Goal: Task Accomplishment & Management: Use online tool/utility

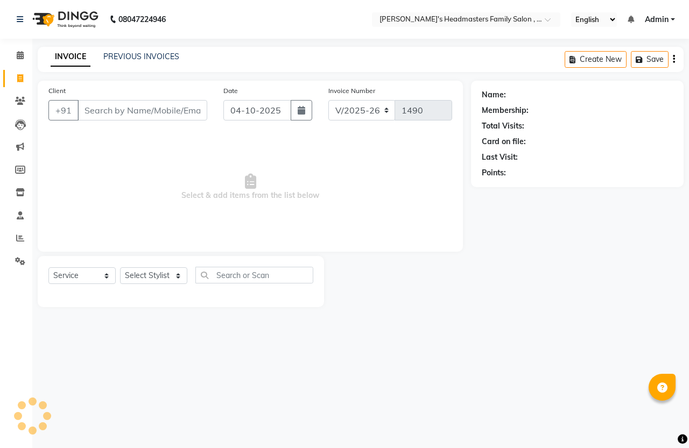
select select "7213"
select select "service"
click at [133, 114] on input "Client" at bounding box center [143, 110] width 130 height 20
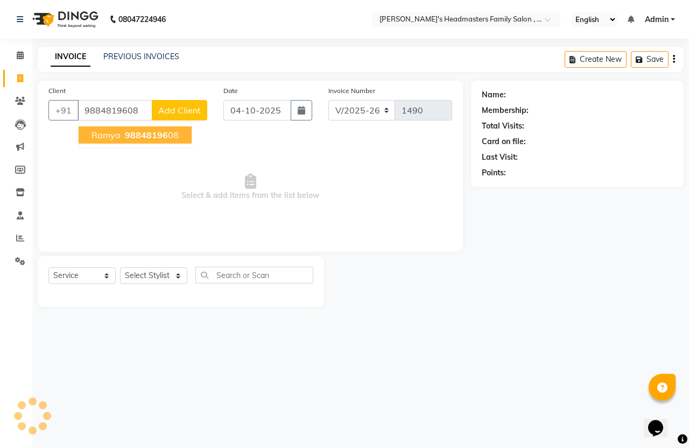
type input "9884819608"
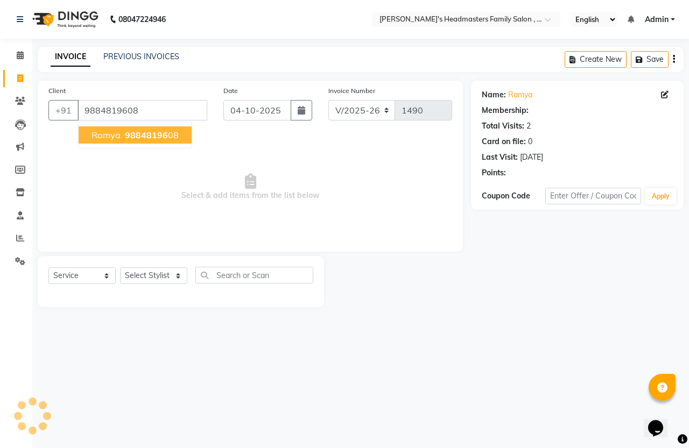
select select "1: Object"
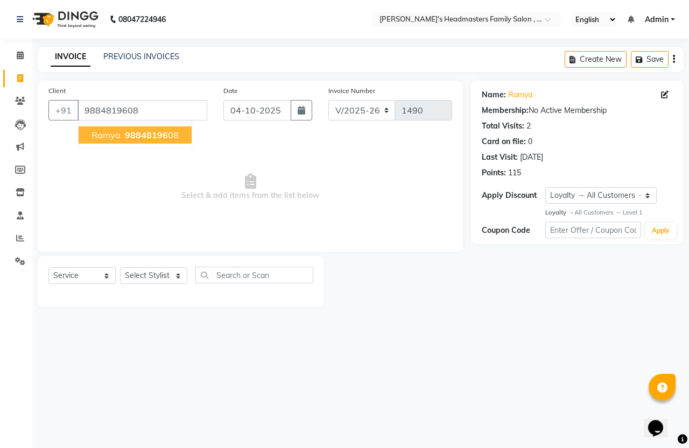
click at [160, 142] on button "Ramya 98848196 08" at bounding box center [135, 134] width 113 height 17
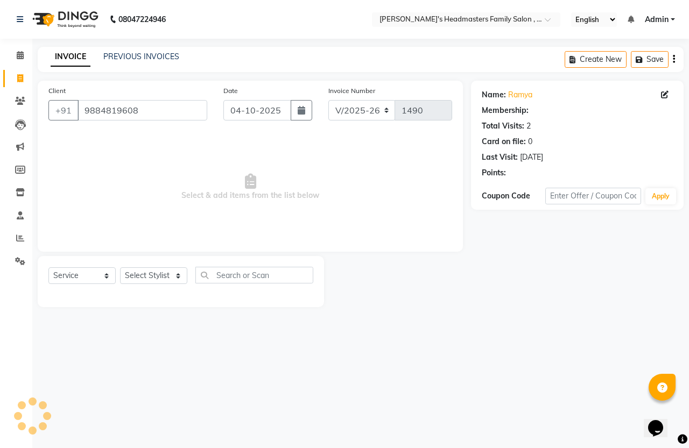
select select "1: Object"
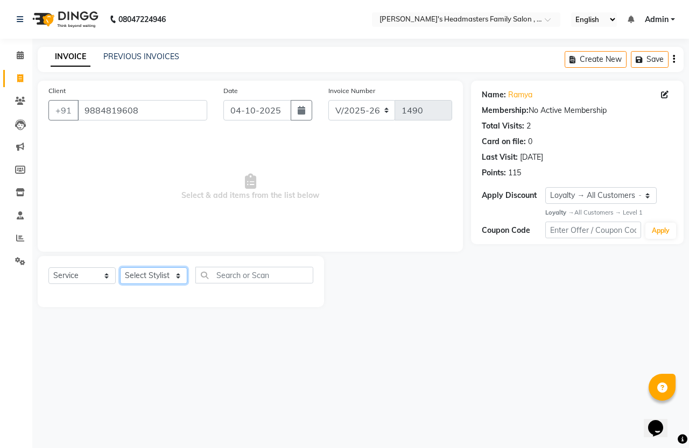
click at [159, 271] on select "Select Stylist [PERSON_NAME] [PERSON_NAME] Marry" at bounding box center [153, 276] width 67 height 17
select select "91510"
click at [120, 268] on select "Select Stylist [PERSON_NAME] [PERSON_NAME] Marry" at bounding box center [153, 276] width 67 height 17
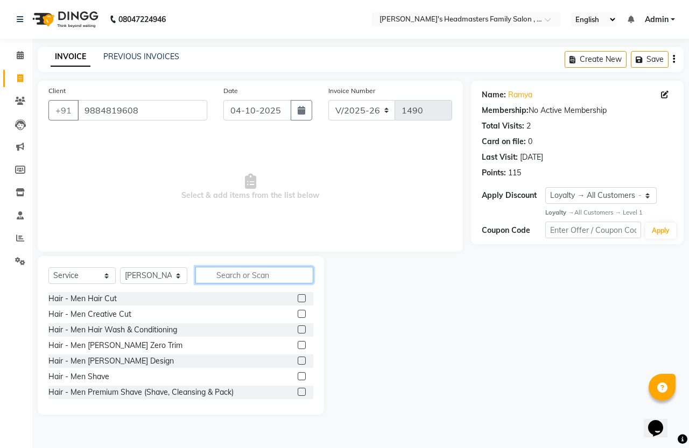
click at [255, 276] on input "text" at bounding box center [254, 275] width 118 height 17
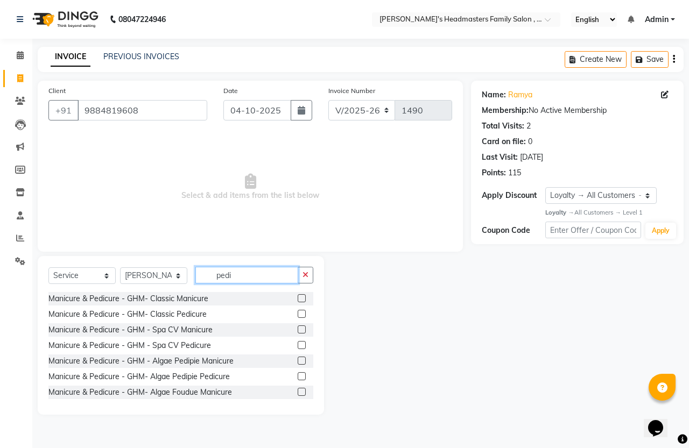
type input "pedi"
click at [298, 345] on label at bounding box center [302, 345] width 8 height 8
click at [298, 345] on input "checkbox" at bounding box center [301, 345] width 7 height 7
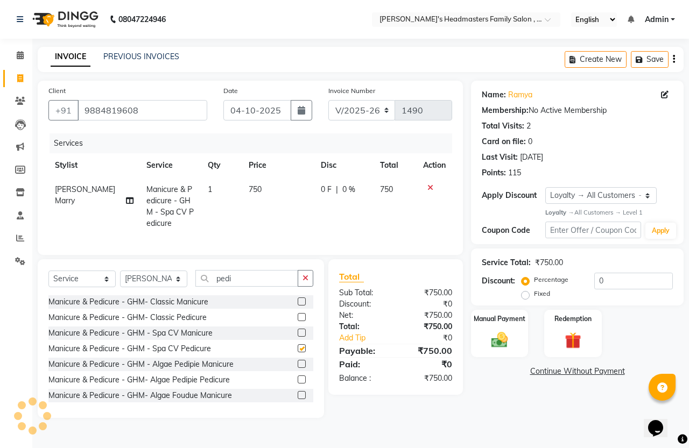
checkbox input "false"
click at [307, 282] on icon "button" at bounding box center [305, 279] width 6 height 8
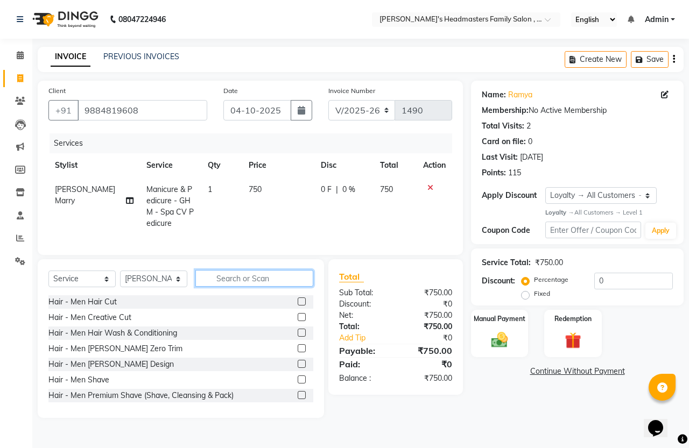
click at [230, 287] on input "text" at bounding box center [254, 278] width 118 height 17
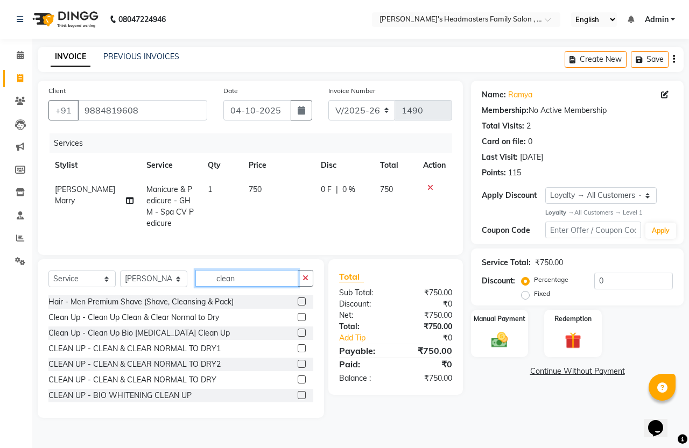
type input "clean"
click at [298, 353] on label at bounding box center [302, 348] width 8 height 8
click at [298, 353] on input "checkbox" at bounding box center [301, 349] width 7 height 7
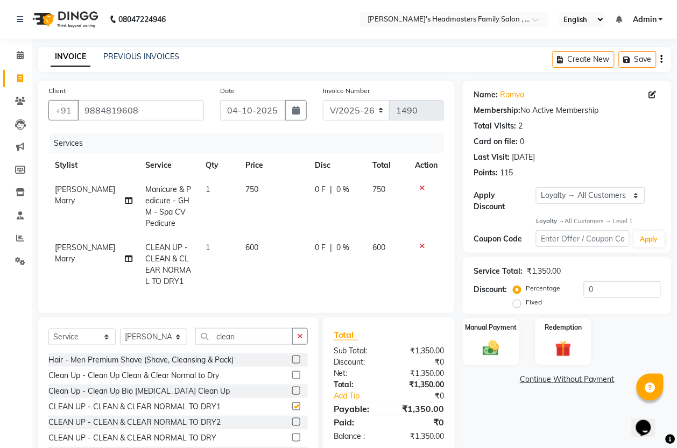
checkbox input "false"
click at [267, 251] on td "600" at bounding box center [273, 265] width 69 height 58
select select "91510"
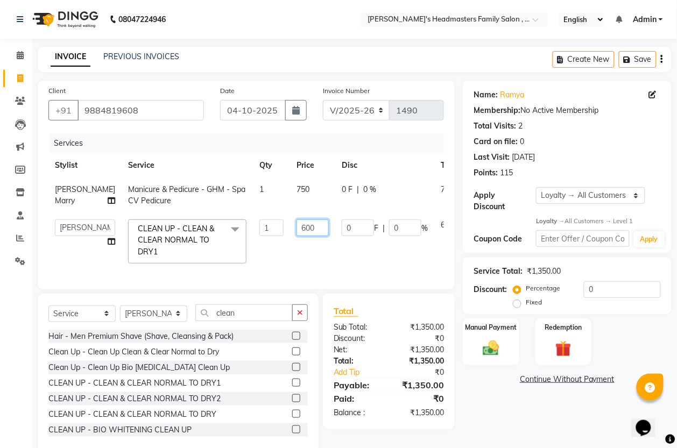
click at [297, 231] on input "600" at bounding box center [313, 228] width 32 height 17
type input "800"
click at [293, 241] on td "800" at bounding box center [312, 241] width 45 height 57
select select "91510"
click at [299, 316] on icon "button" at bounding box center [300, 313] width 6 height 8
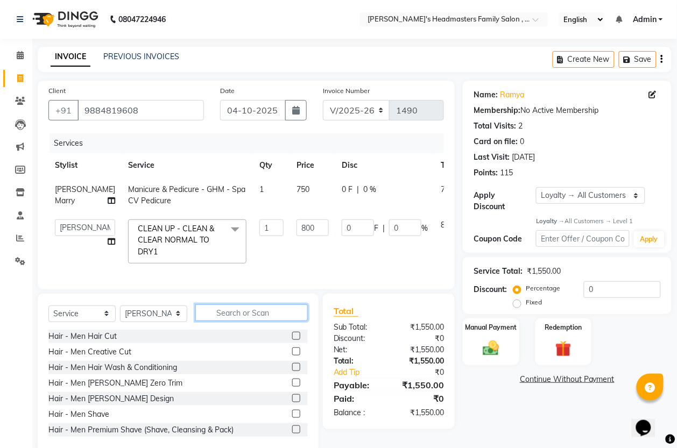
click at [280, 321] on input "text" at bounding box center [251, 313] width 112 height 17
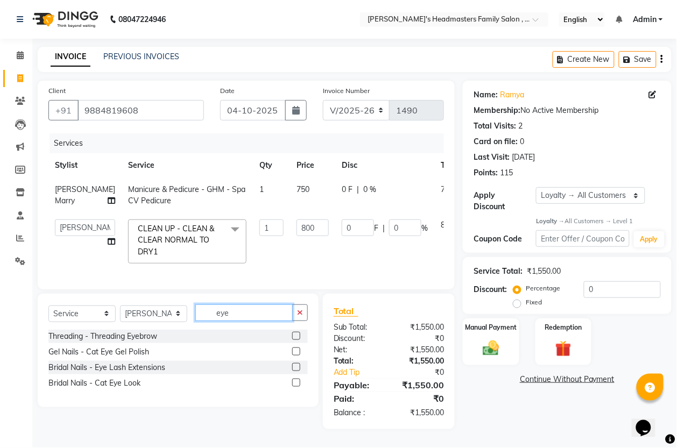
type input "eye"
click at [296, 340] on label at bounding box center [296, 336] width 8 height 8
click at [296, 340] on input "checkbox" at bounding box center [295, 336] width 7 height 7
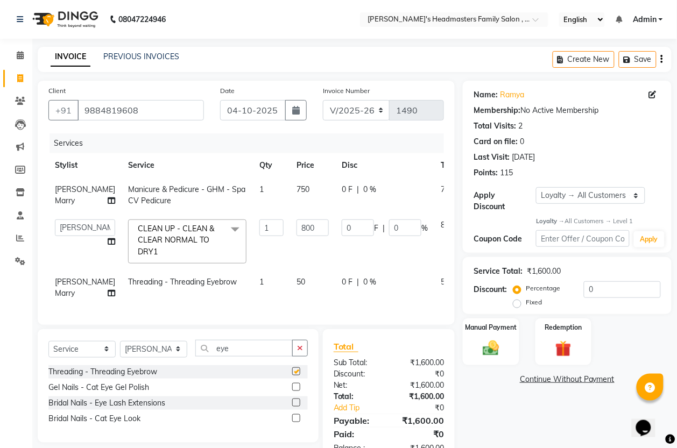
checkbox input "false"
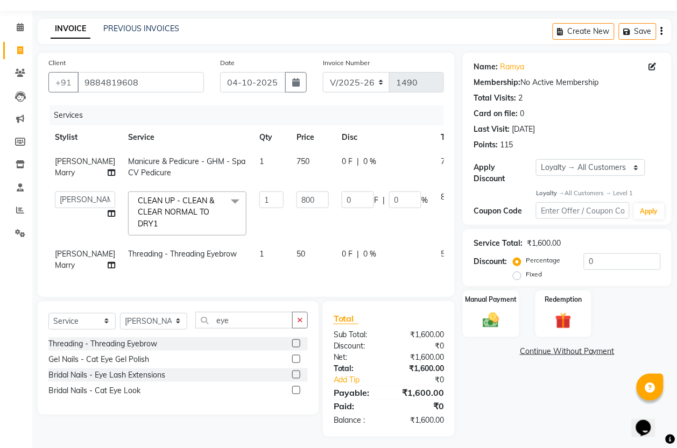
scroll to position [44, 0]
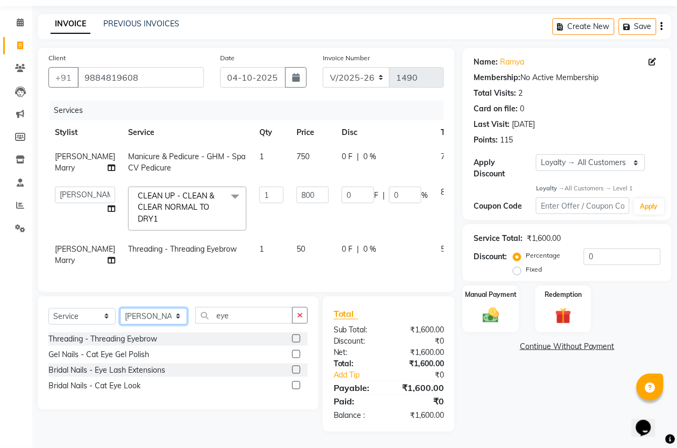
click at [124, 320] on select "Select Stylist [PERSON_NAME] [PERSON_NAME] Marry" at bounding box center [153, 316] width 67 height 17
select select "61185"
click at [120, 308] on select "Select Stylist [PERSON_NAME] [PERSON_NAME] Marry" at bounding box center [153, 316] width 67 height 17
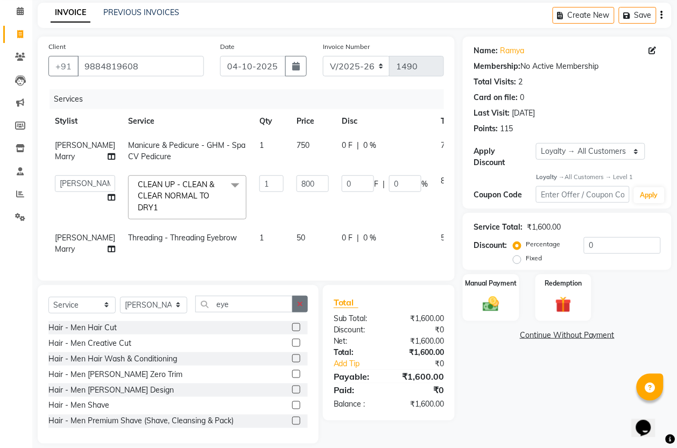
click at [296, 313] on button "button" at bounding box center [300, 304] width 16 height 17
click at [276, 313] on input "text" at bounding box center [251, 304] width 112 height 17
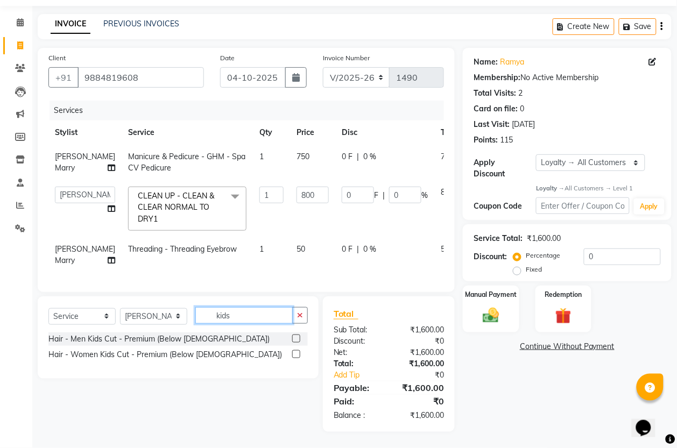
type input "kids"
click at [297, 338] on label at bounding box center [296, 339] width 8 height 8
click at [297, 338] on input "checkbox" at bounding box center [295, 339] width 7 height 7
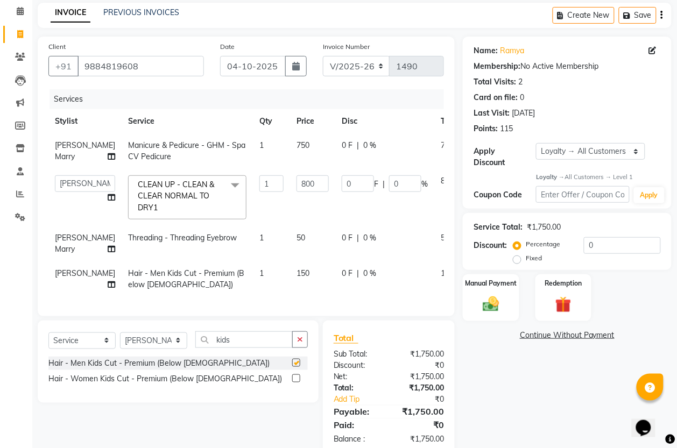
checkbox input "false"
click at [501, 311] on img at bounding box center [490, 304] width 27 height 19
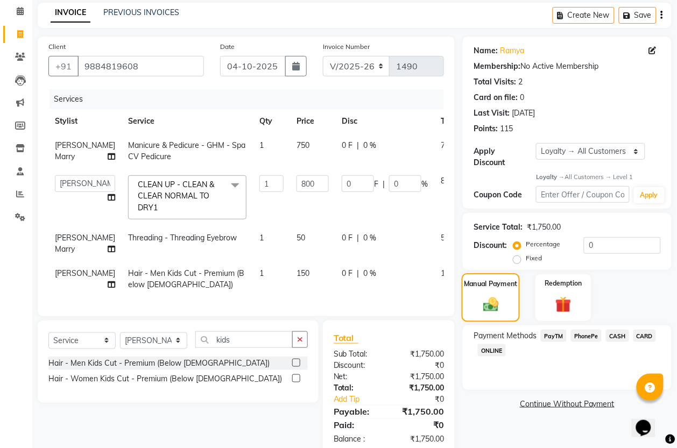
scroll to position [79, 0]
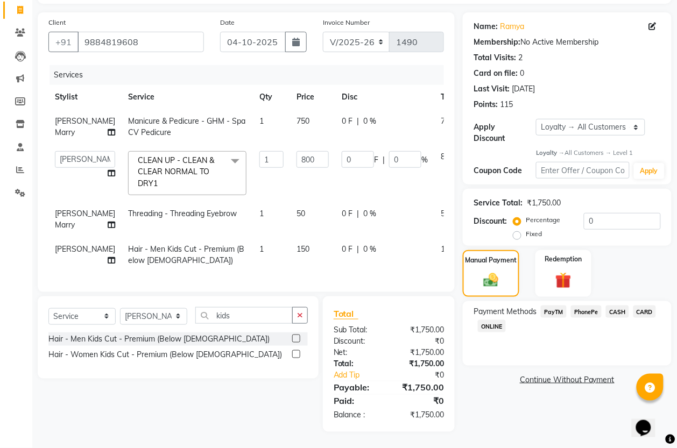
click at [561, 306] on span "PayTM" at bounding box center [554, 312] width 26 height 12
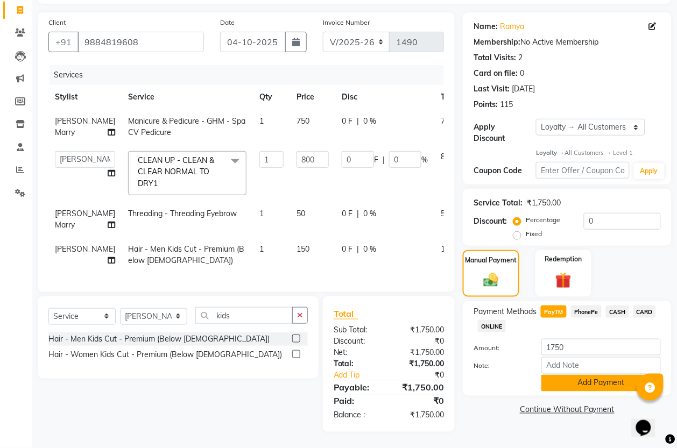
click at [563, 375] on button "Add Payment" at bounding box center [600, 383] width 119 height 17
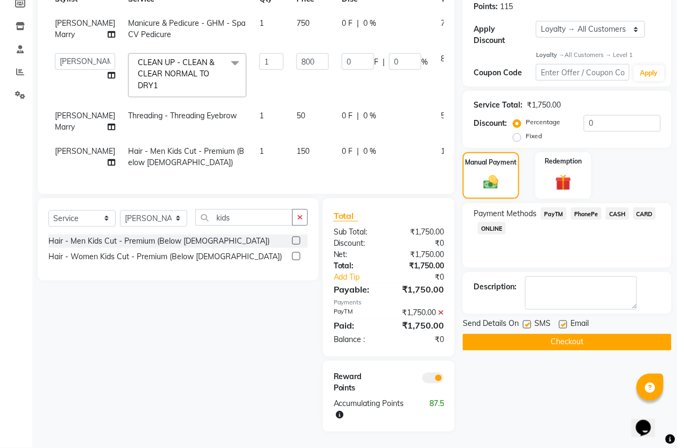
scroll to position [189, 0]
click at [536, 334] on button "Checkout" at bounding box center [567, 342] width 209 height 17
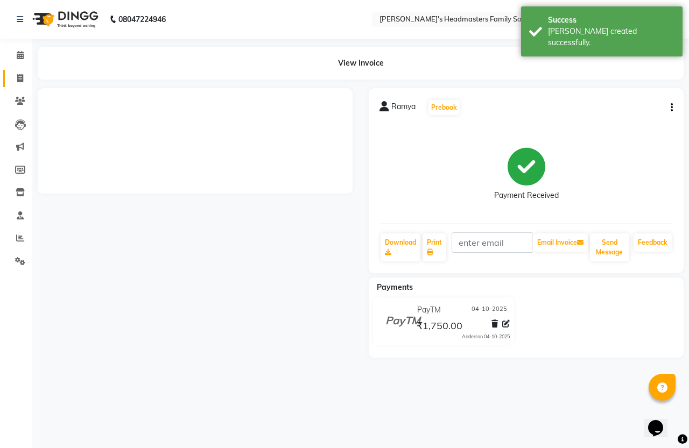
click at [25, 83] on span at bounding box center [20, 79] width 19 height 12
select select "service"
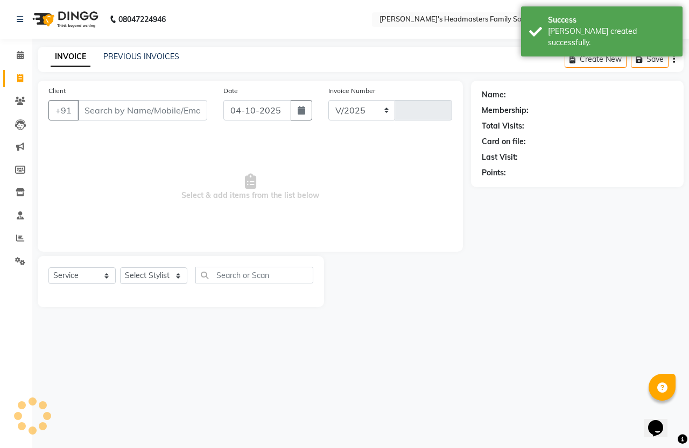
select select "7213"
type input "1491"
